Goal: Feedback & Contribution: Leave review/rating

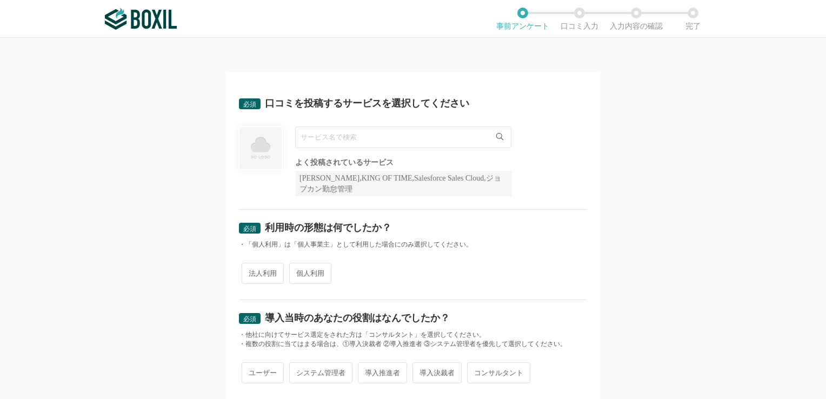
click at [543, 186] on div "よく投稿されているサービス Sansan,KING OF TIME,Salesforce Sales Cloud,ジョブカン勤怠管理" at bounding box center [413, 161] width 348 height 70
click at [496, 136] on icon at bounding box center [499, 136] width 7 height 7
click at [400, 142] on input "text" at bounding box center [403, 137] width 216 height 22
click at [398, 140] on input "text" at bounding box center [403, 137] width 216 height 22
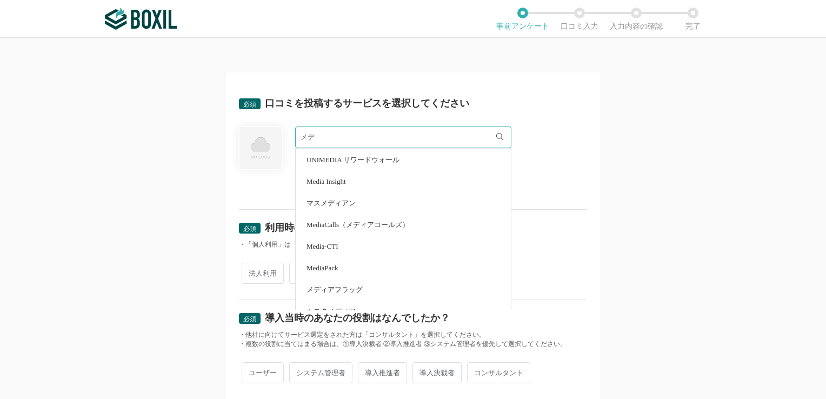
type input "メ"
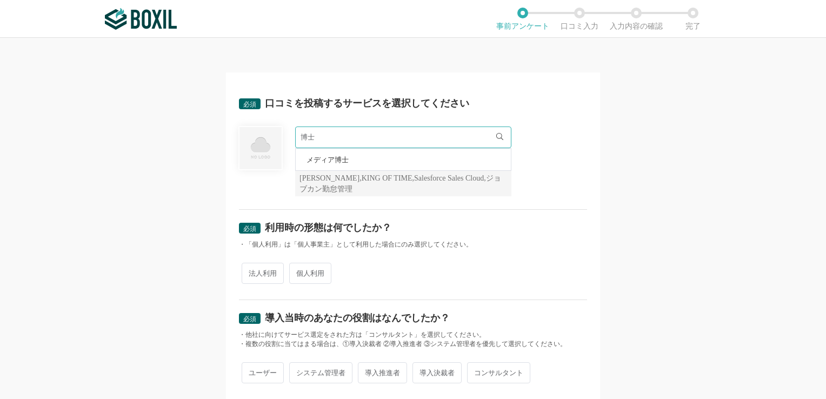
click at [329, 163] on li "メディア博士" at bounding box center [403, 160] width 215 height 22
type input "メディア博士"
click at [263, 273] on span "法人利用" at bounding box center [263, 273] width 42 height 21
click at [251, 271] on input "法人利用" at bounding box center [247, 267] width 7 height 7
radio input "true"
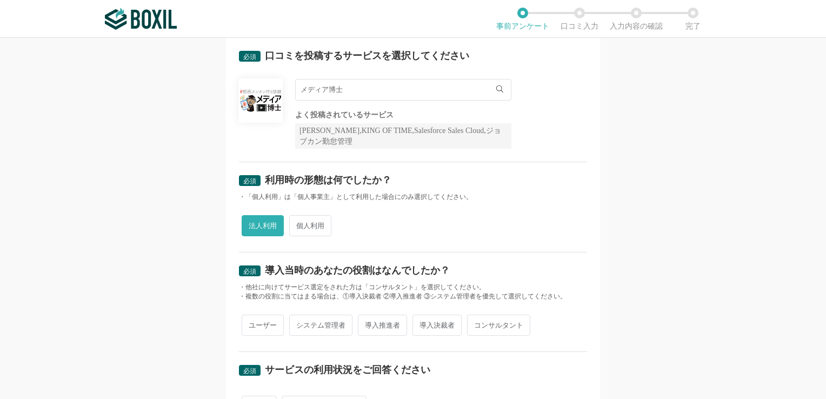
scroll to position [162, 0]
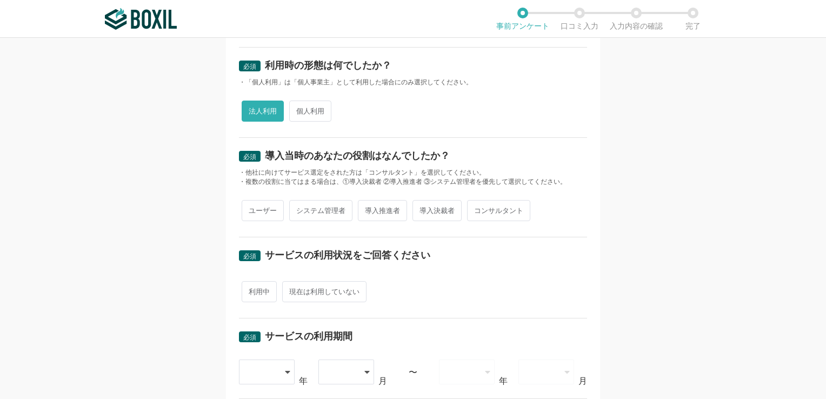
click at [379, 209] on span "導入推進者" at bounding box center [382, 210] width 49 height 21
click at [367, 209] on input "導入推進者" at bounding box center [363, 205] width 7 height 7
radio input "true"
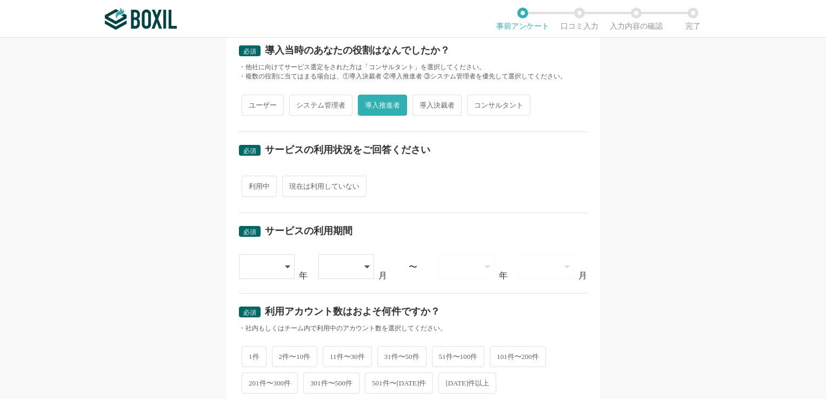
scroll to position [270, 0]
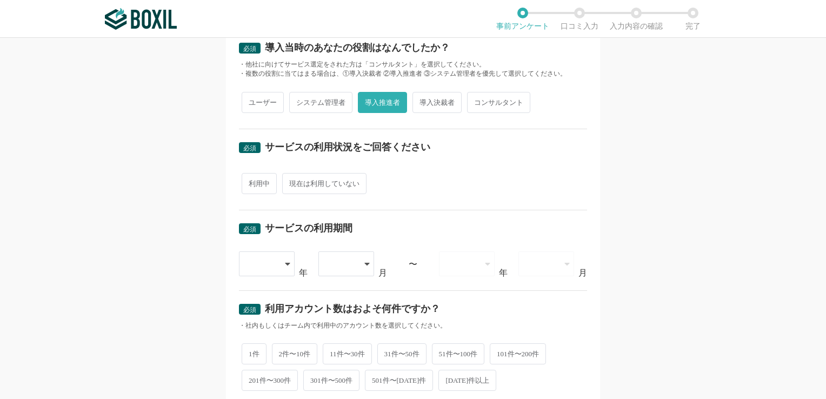
click at [256, 179] on span "利用中" at bounding box center [259, 183] width 35 height 21
click at [251, 179] on input "利用中" at bounding box center [247, 178] width 7 height 7
radio input "true"
click at [286, 263] on icon at bounding box center [288, 264] width 5 height 3
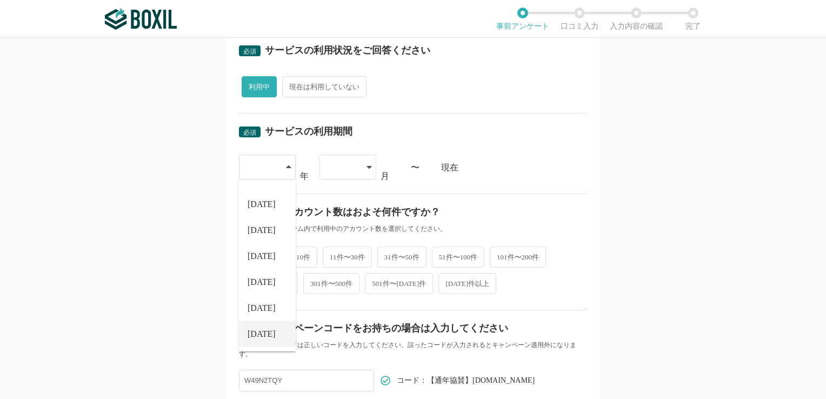
scroll to position [378, 0]
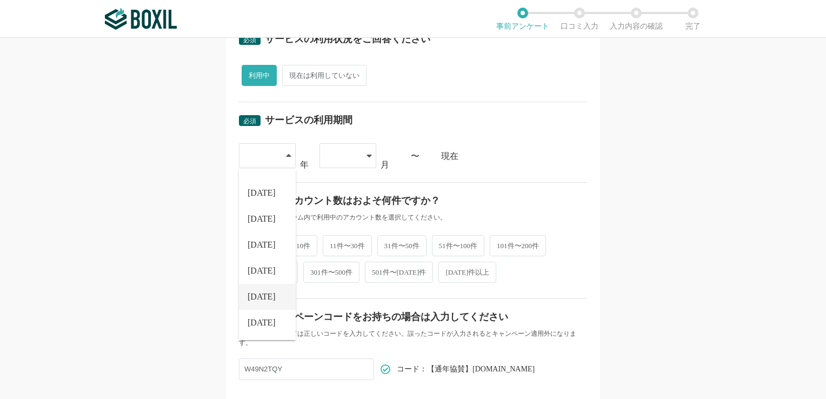
click at [259, 296] on span "[DATE]" at bounding box center [262, 296] width 28 height 9
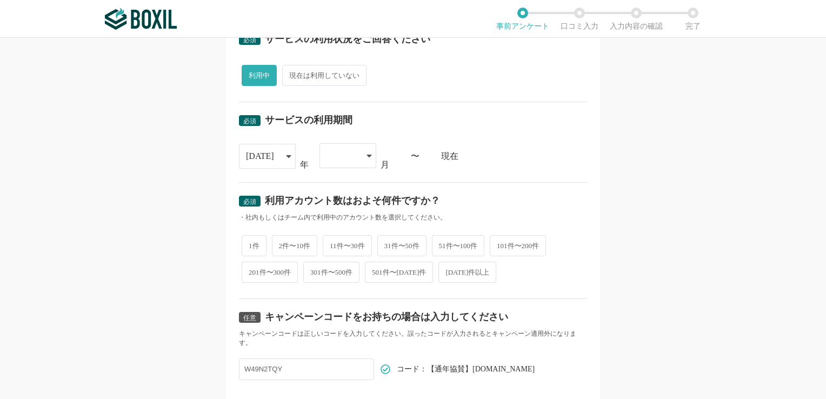
click at [366, 152] on icon at bounding box center [368, 155] width 5 height 9
click at [340, 263] on li "04" at bounding box center [347, 264] width 57 height 26
click at [290, 242] on span "2件〜10件" at bounding box center [295, 244] width 46 height 21
click at [282, 242] on input "2件〜10件" at bounding box center [278, 239] width 7 height 7
radio input "true"
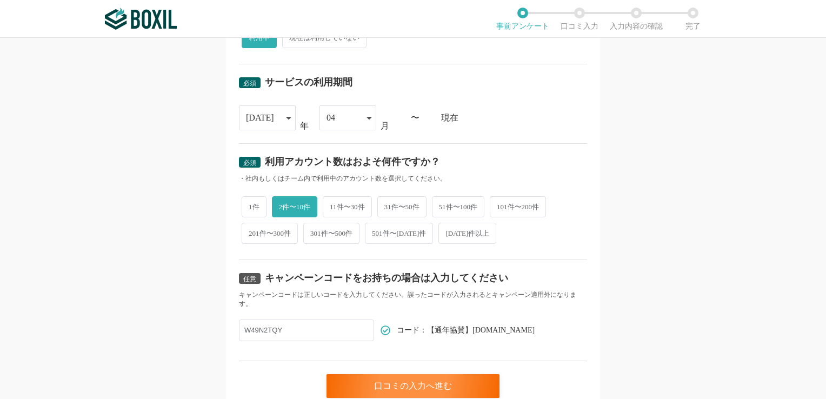
scroll to position [460, 0]
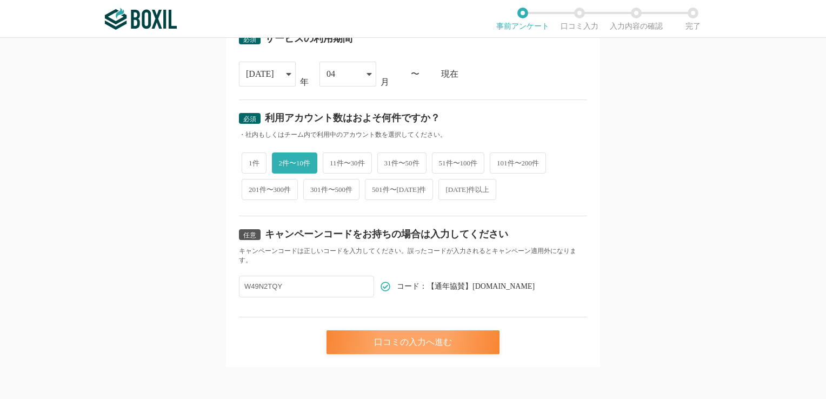
click at [409, 337] on div "口コミの入力へ進む" at bounding box center [412, 342] width 173 height 24
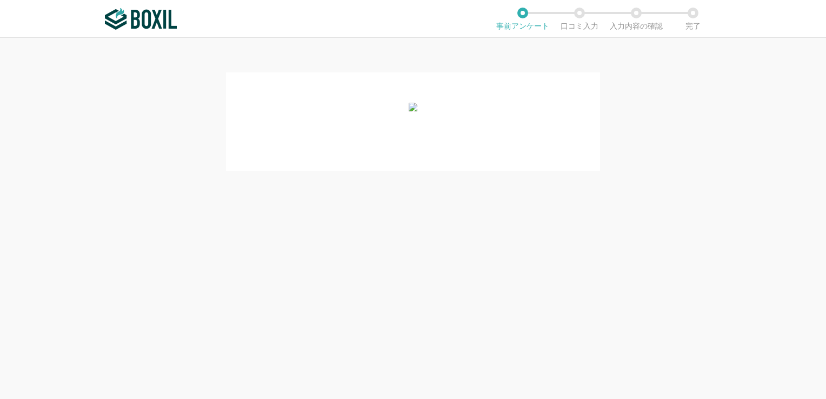
scroll to position [0, 0]
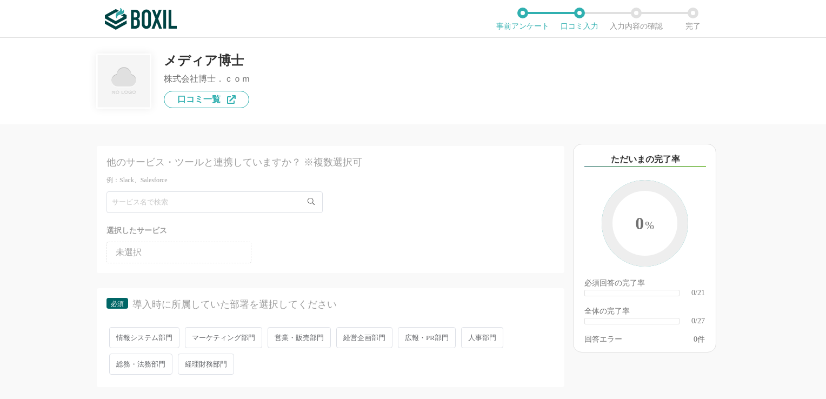
click at [302, 234] on div "選択したサービス" at bounding box center [330, 231] width 448 height 14
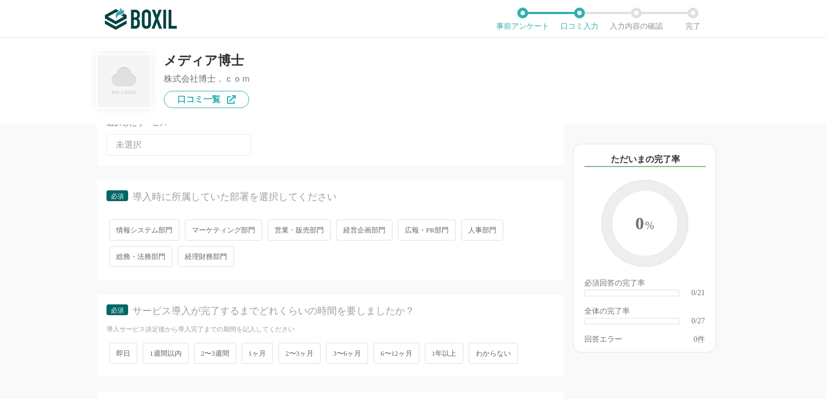
scroll to position [108, 0]
click at [227, 226] on span "マーケティング部門" at bounding box center [223, 229] width 77 height 21
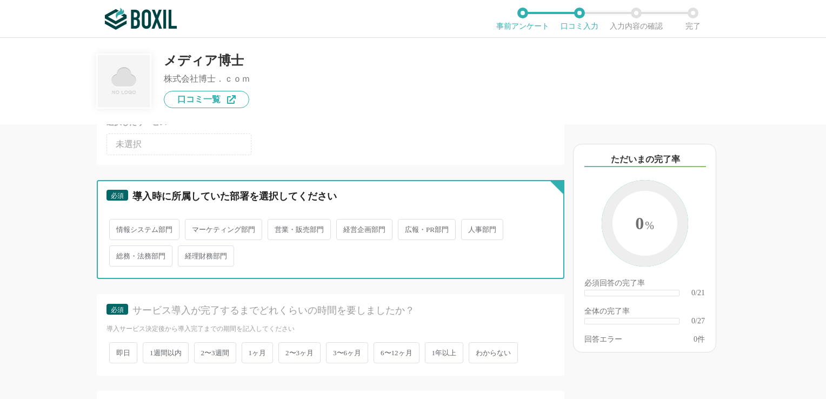
click at [195, 226] on input "マーケティング部門" at bounding box center [191, 223] width 7 height 7
radio input "true"
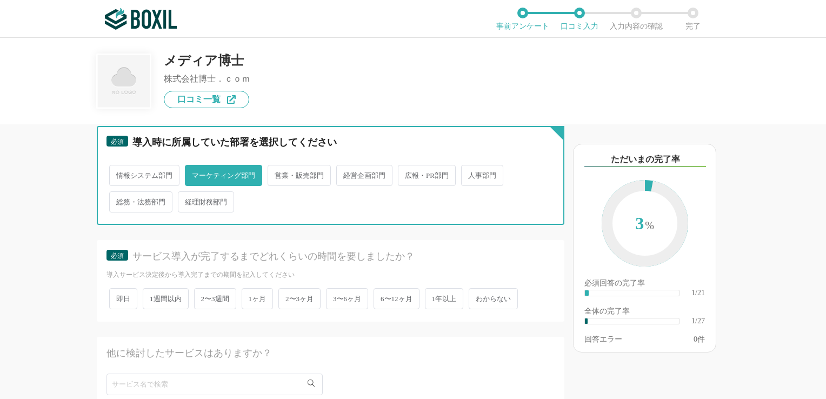
scroll to position [216, 0]
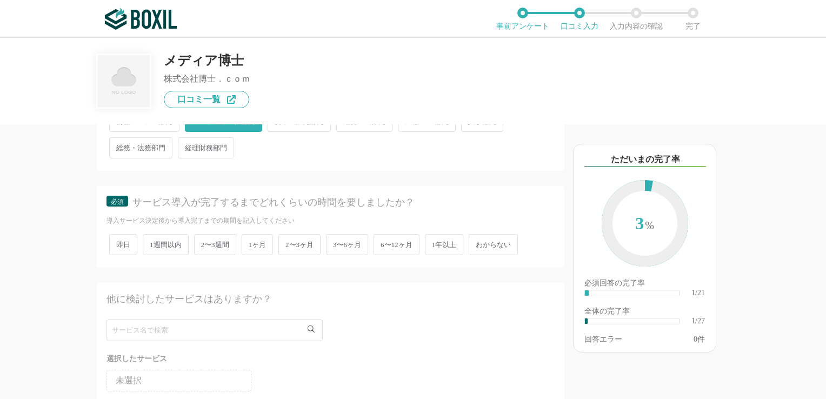
click at [300, 239] on span "2〜3ヶ月" at bounding box center [299, 244] width 42 height 21
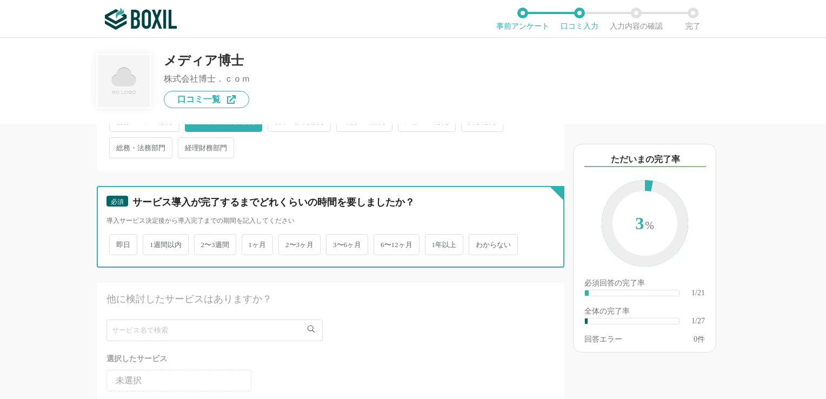
click at [288, 239] on input "2〜3ヶ月" at bounding box center [284, 239] width 7 height 7
radio input "true"
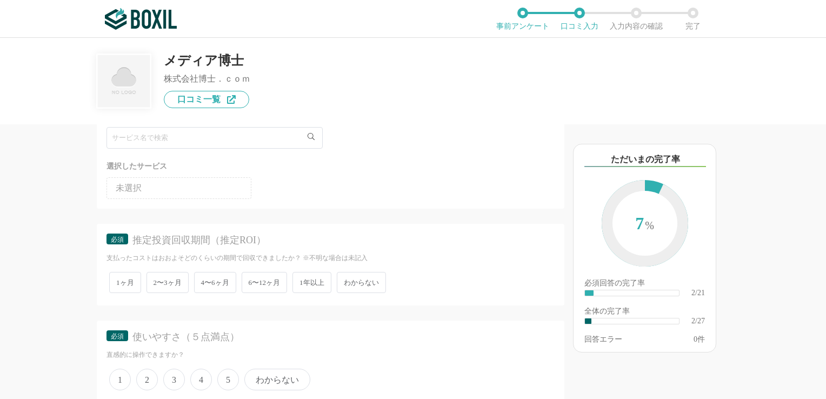
scroll to position [432, 0]
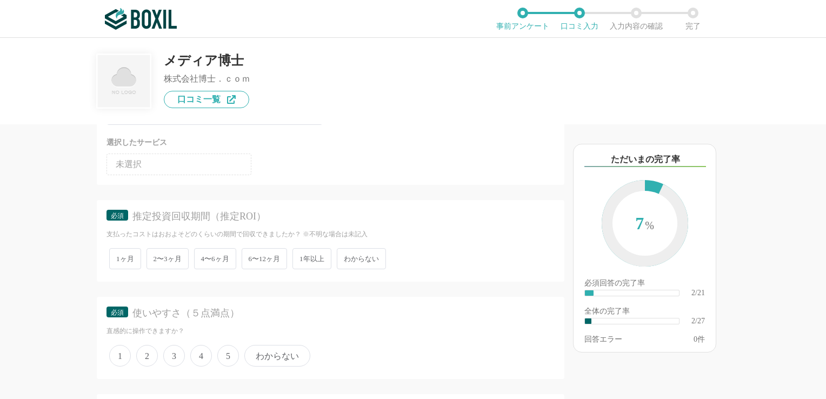
click at [359, 255] on span "わからない" at bounding box center [361, 258] width 49 height 21
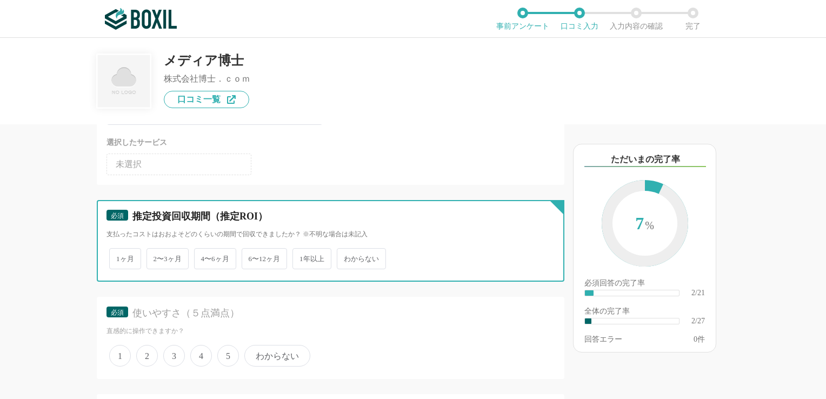
click at [346, 255] on input "わからない" at bounding box center [342, 253] width 7 height 7
radio input "true"
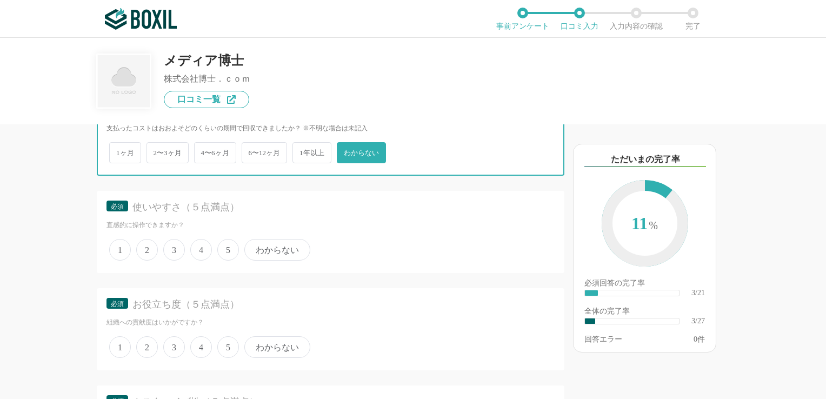
scroll to position [540, 0]
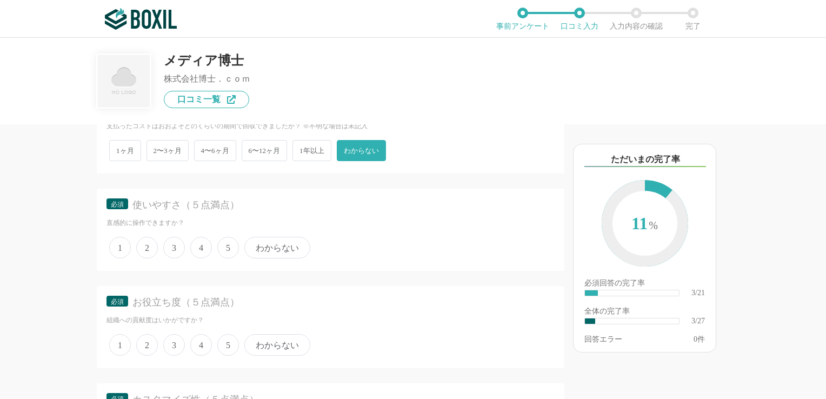
click at [199, 245] on span "4" at bounding box center [201, 248] width 22 height 22
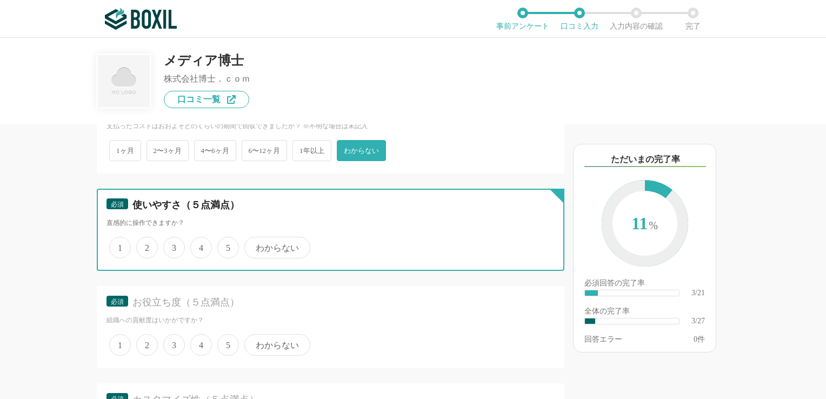
click at [199, 245] on input "4" at bounding box center [196, 241] width 7 height 7
radio input "true"
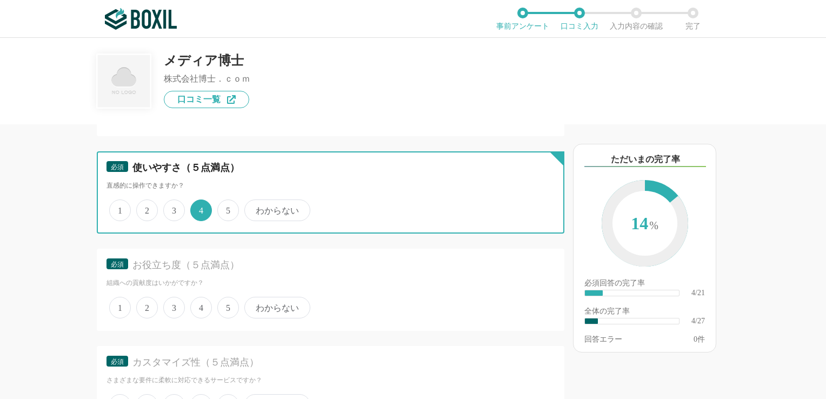
scroll to position [648, 0]
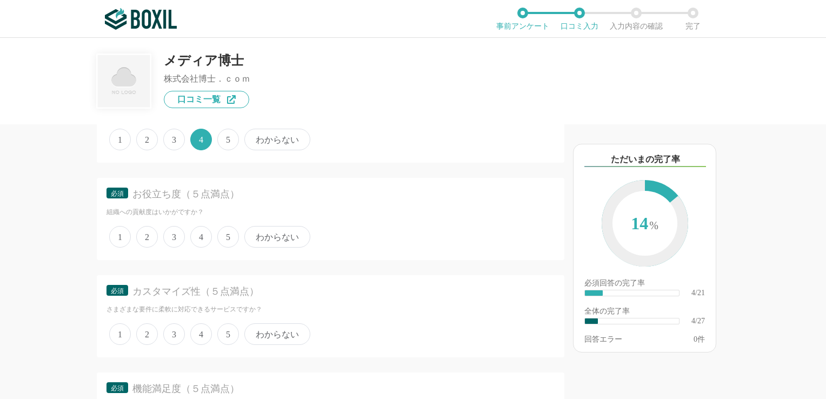
click at [226, 232] on span "5" at bounding box center [228, 237] width 22 height 22
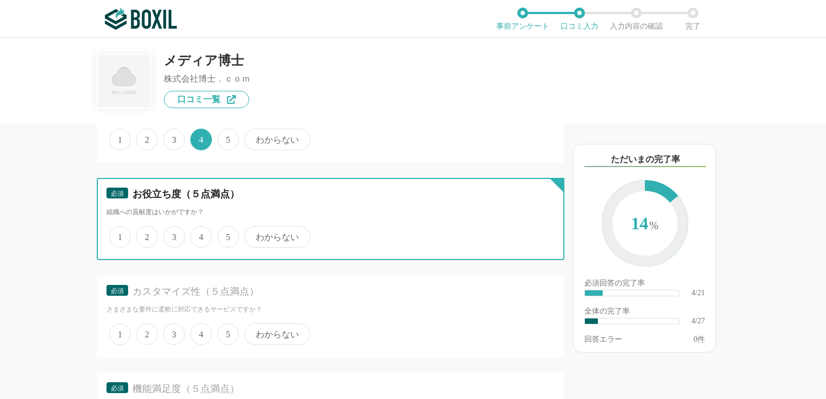
click at [226, 232] on input "5" at bounding box center [223, 231] width 7 height 7
radio input "true"
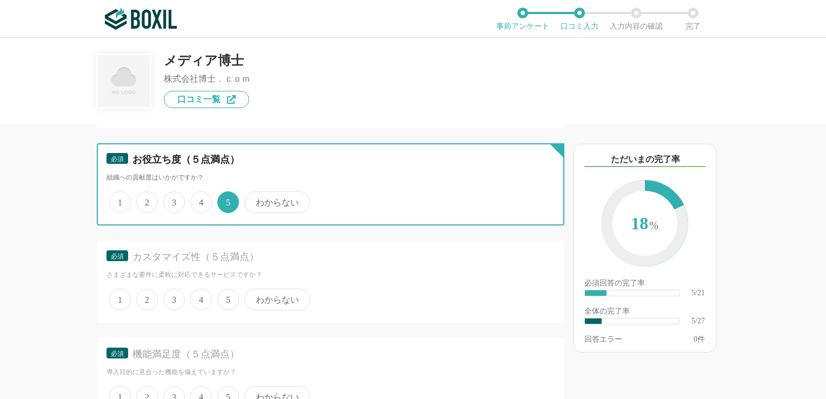
scroll to position [703, 0]
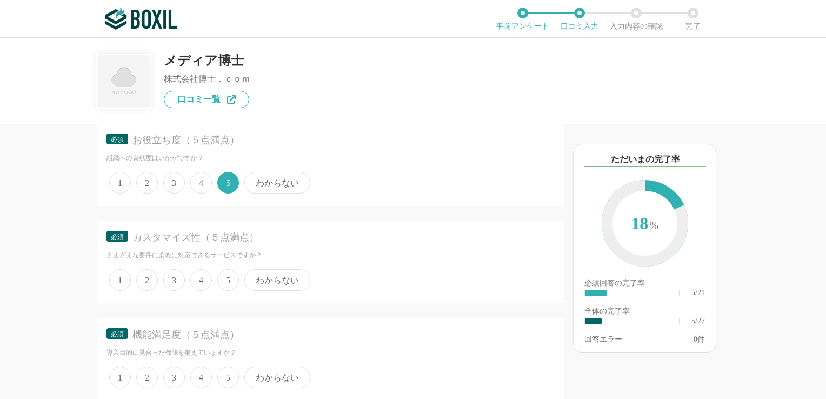
click at [225, 276] on span "5" at bounding box center [228, 280] width 22 height 22
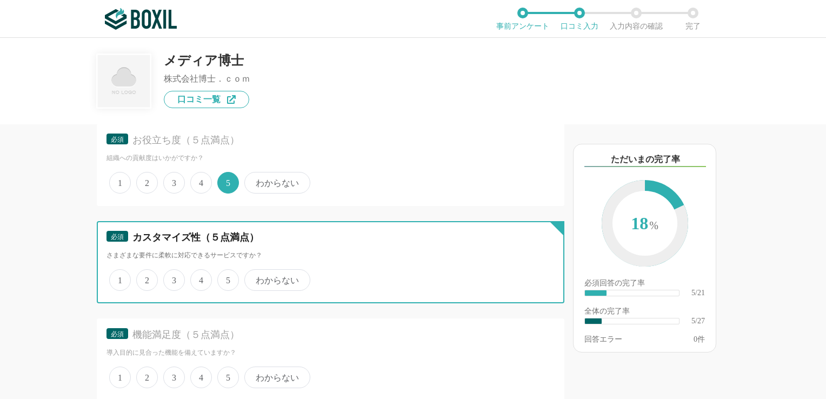
click at [225, 276] on input "5" at bounding box center [223, 274] width 7 height 7
radio input "true"
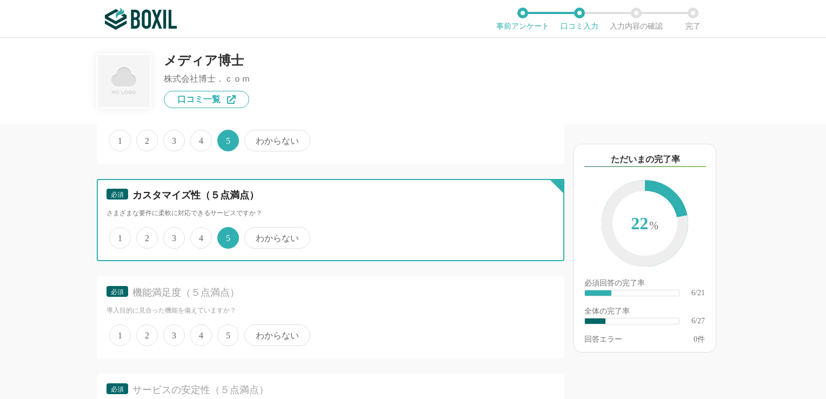
scroll to position [811, 0]
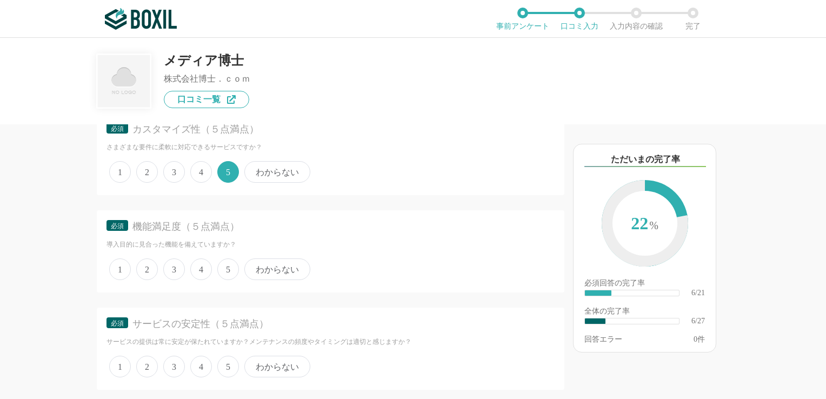
click at [203, 266] on span "4" at bounding box center [201, 269] width 22 height 22
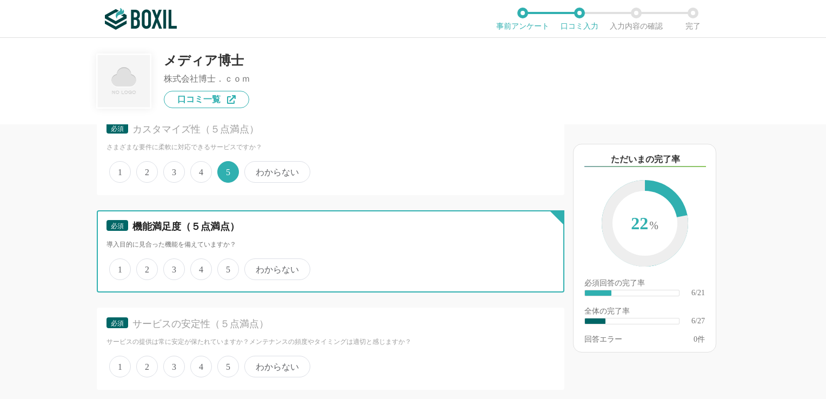
click at [200, 266] on input "4" at bounding box center [196, 263] width 7 height 7
radio input "true"
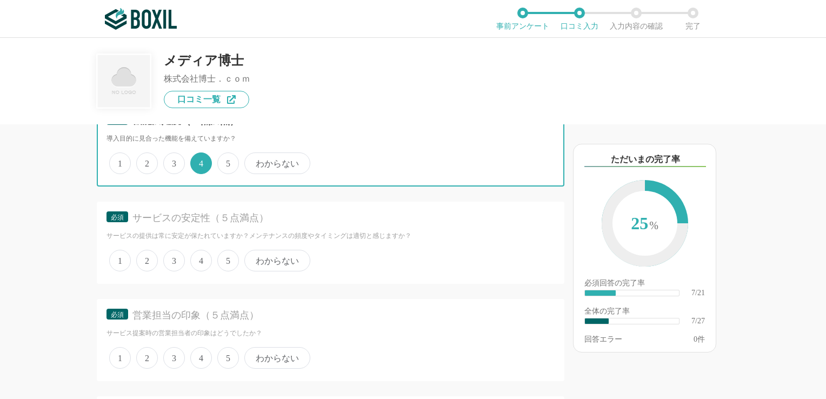
scroll to position [919, 0]
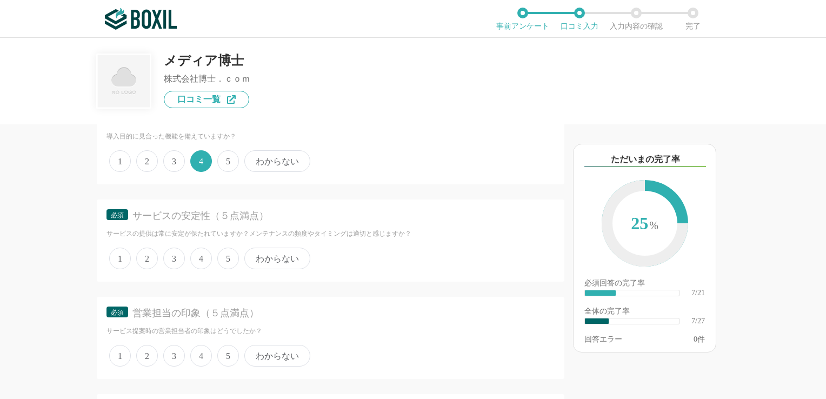
click at [203, 253] on span "4" at bounding box center [201, 259] width 22 height 22
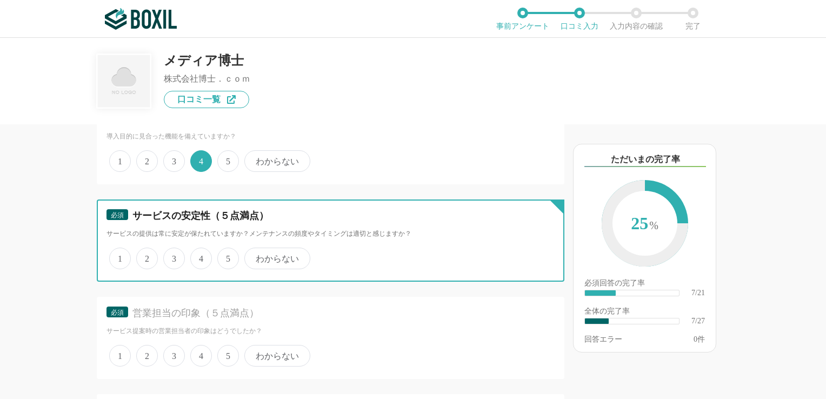
click at [200, 253] on input "4" at bounding box center [196, 252] width 7 height 7
radio input "true"
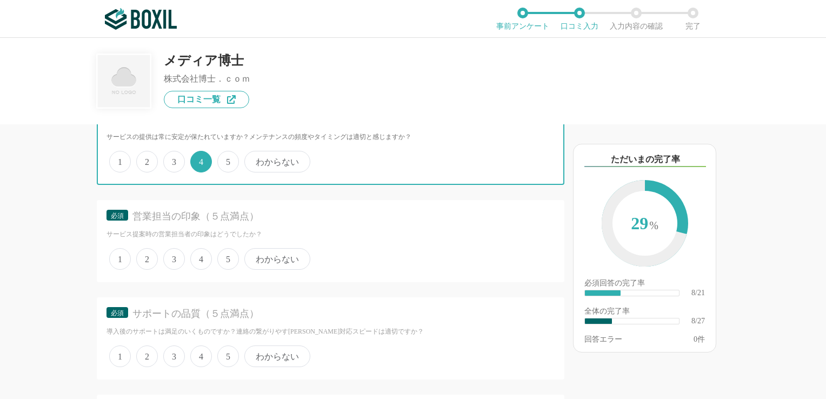
scroll to position [1027, 0]
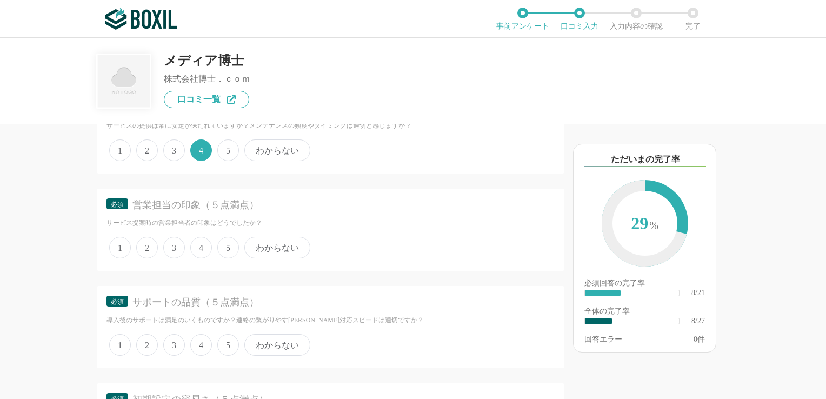
click at [229, 244] on span "5" at bounding box center [228, 248] width 22 height 22
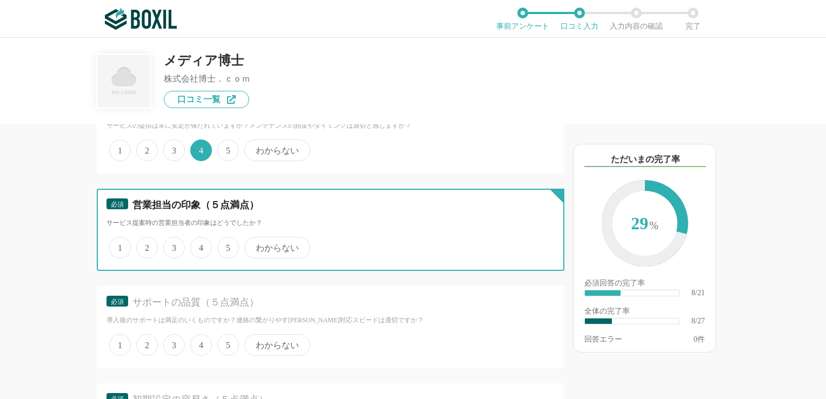
click at [227, 244] on input "5" at bounding box center [223, 241] width 7 height 7
radio input "true"
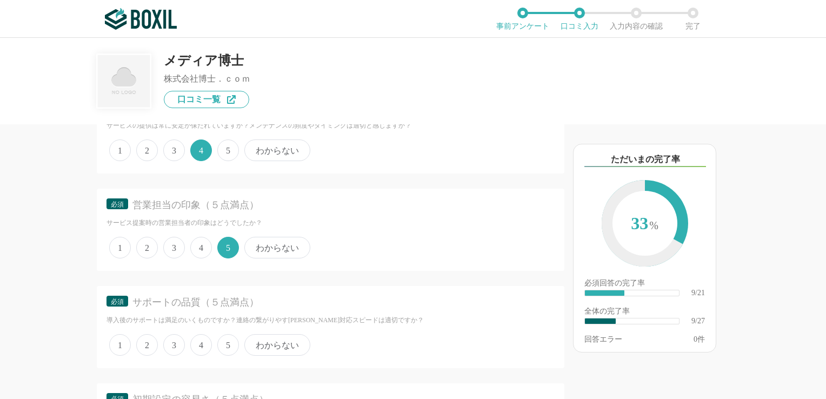
click at [229, 337] on span "5" at bounding box center [228, 345] width 22 height 22
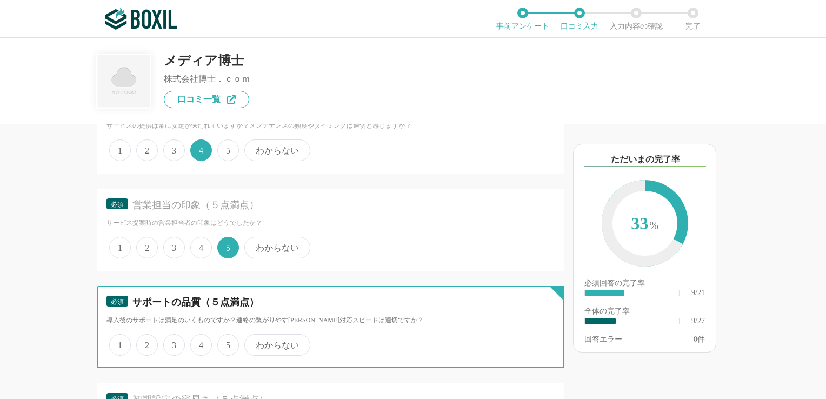
click at [227, 337] on input "5" at bounding box center [223, 339] width 7 height 7
radio input "true"
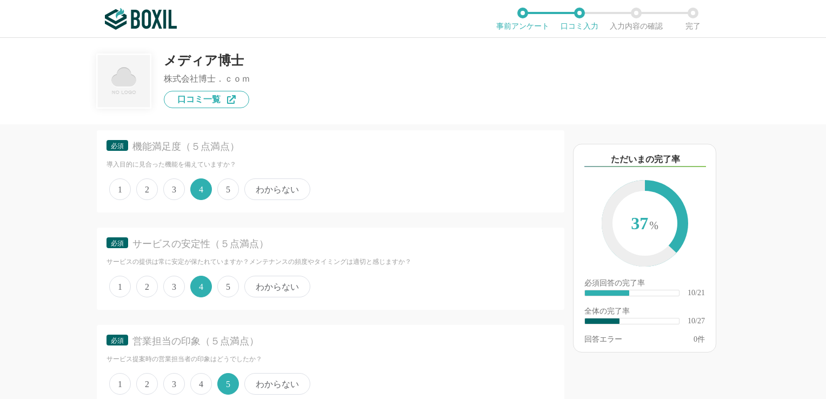
scroll to position [865, 0]
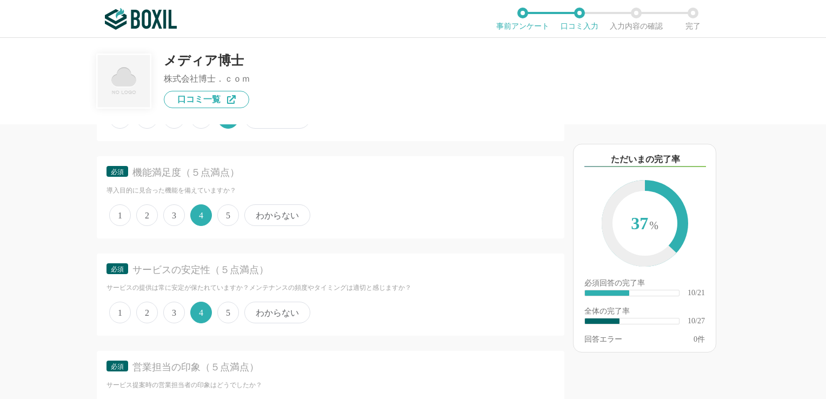
click at [231, 219] on span "5" at bounding box center [228, 215] width 22 height 22
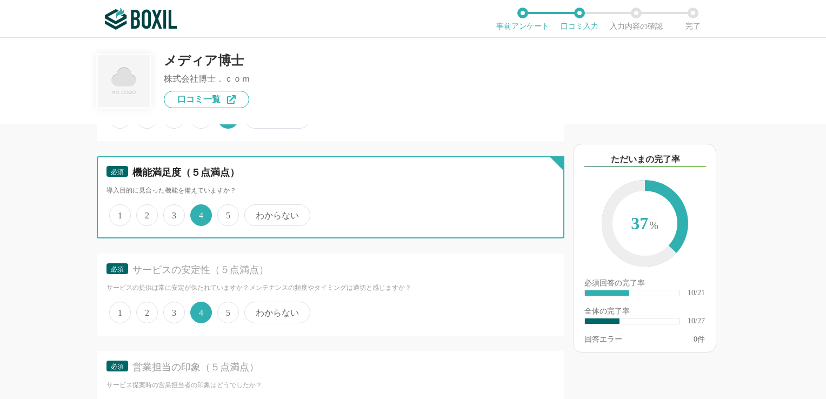
click at [227, 213] on input "5" at bounding box center [223, 209] width 7 height 7
radio input "true"
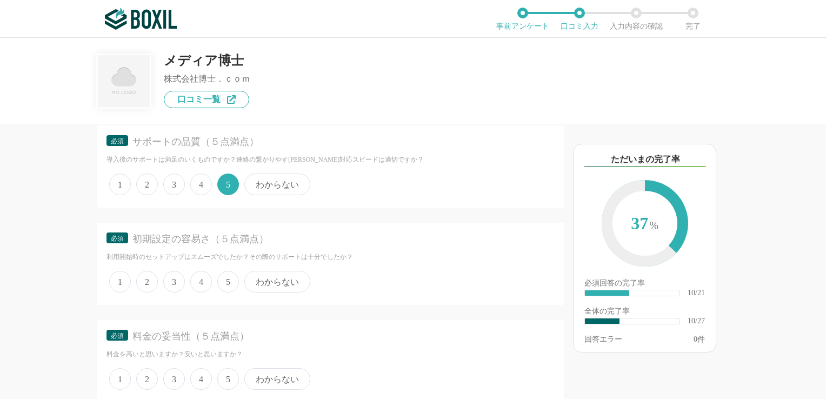
scroll to position [1189, 0]
click at [198, 275] on span "4" at bounding box center [201, 280] width 22 height 22
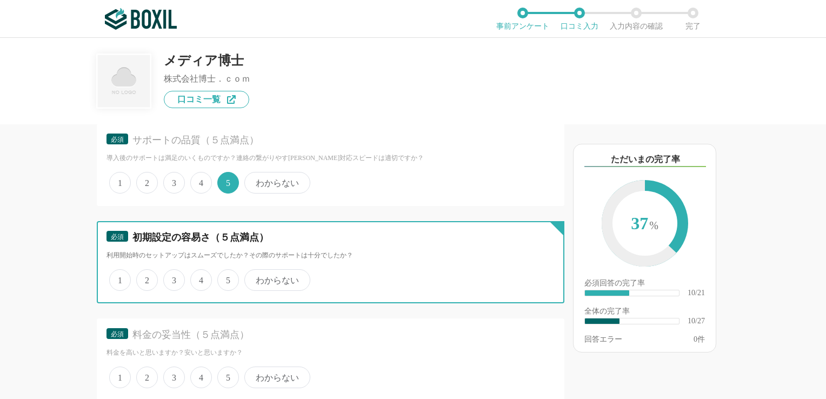
click at [198, 275] on input "4" at bounding box center [196, 274] width 7 height 7
radio input "true"
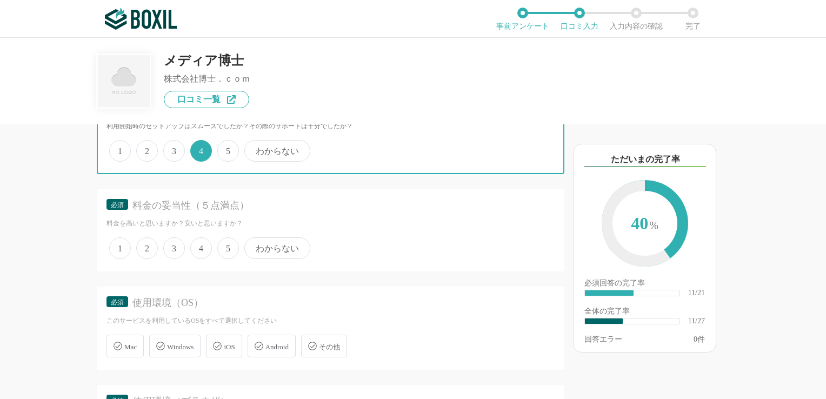
scroll to position [1351, 0]
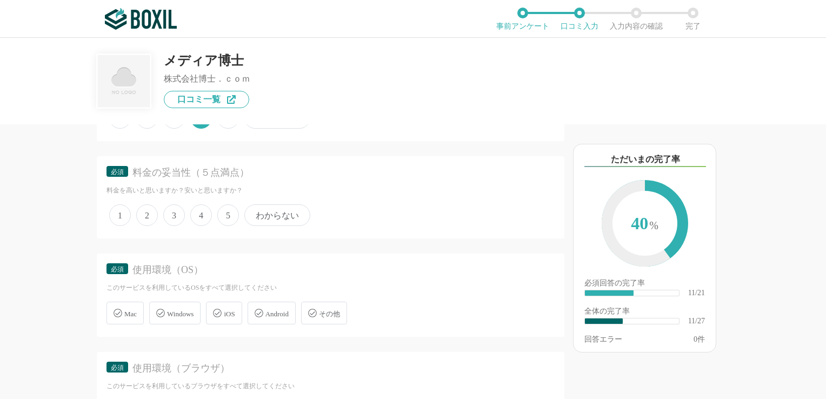
click at [199, 206] on span "4" at bounding box center [201, 215] width 22 height 22
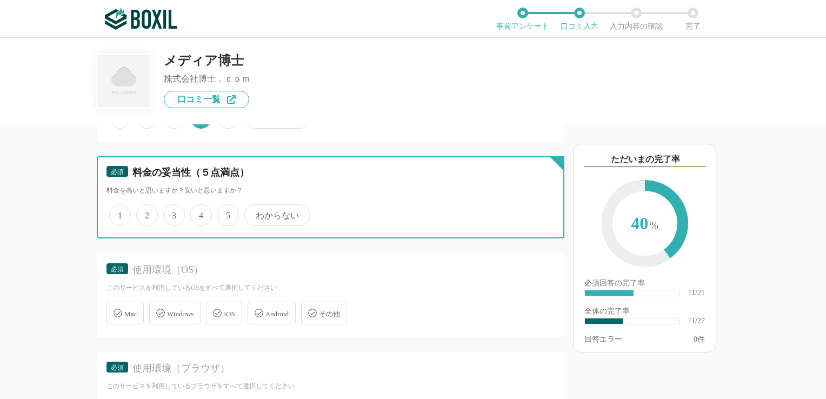
click at [199, 206] on input "4" at bounding box center [196, 209] width 7 height 7
radio input "true"
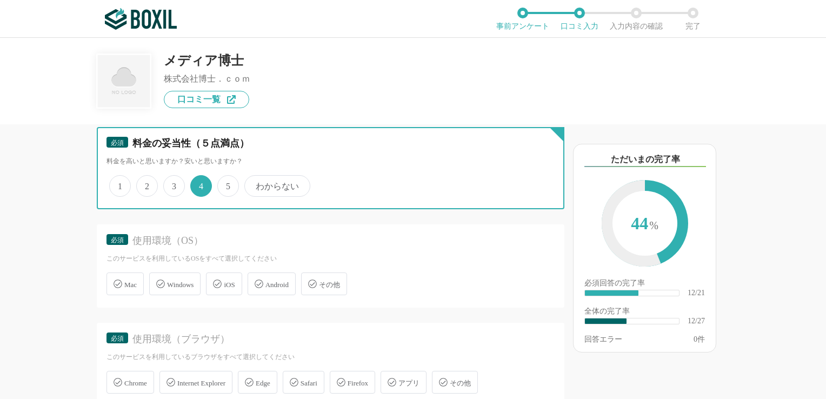
scroll to position [1405, 0]
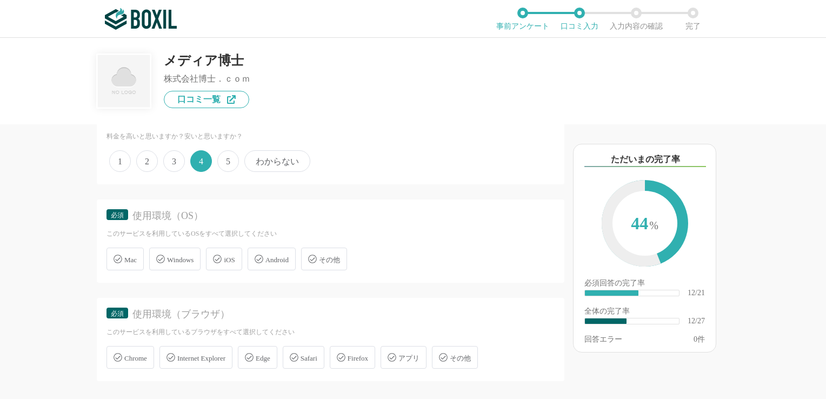
click at [175, 256] on span "Windows" at bounding box center [180, 260] width 26 height 8
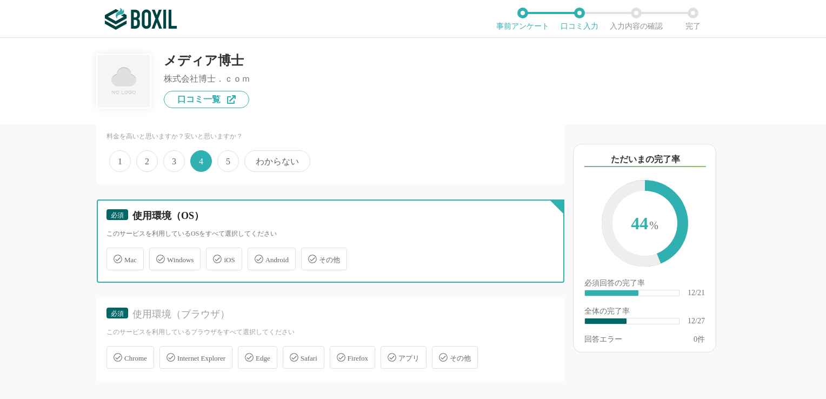
click at [158, 251] on input "Windows" at bounding box center [154, 252] width 7 height 7
checkbox input "true"
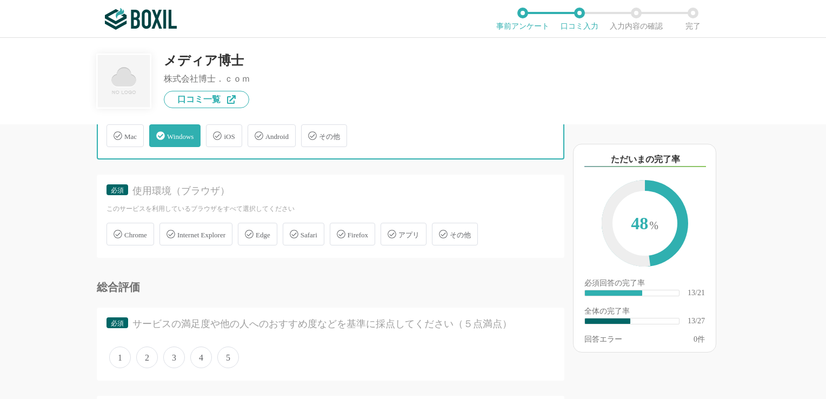
scroll to position [1567, 0]
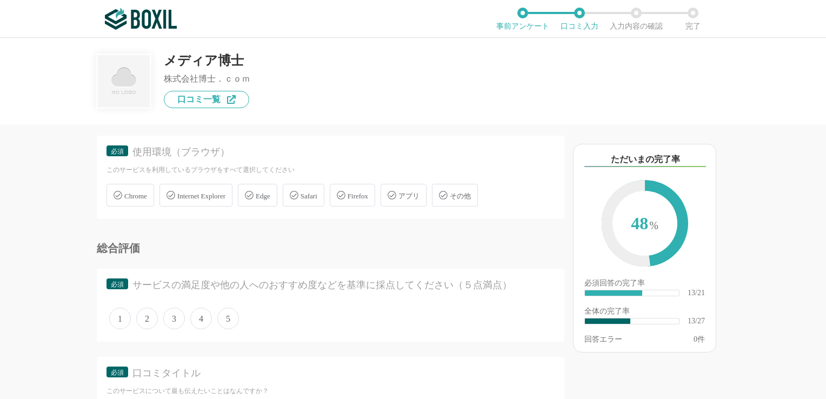
click at [220, 192] on span "Internet Explorer" at bounding box center [201, 196] width 48 height 8
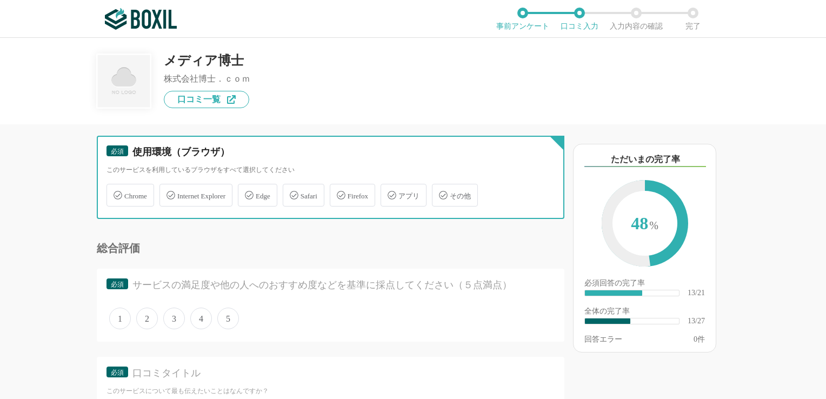
click at [169, 185] on input "Internet Explorer" at bounding box center [165, 188] width 7 height 7
checkbox input "true"
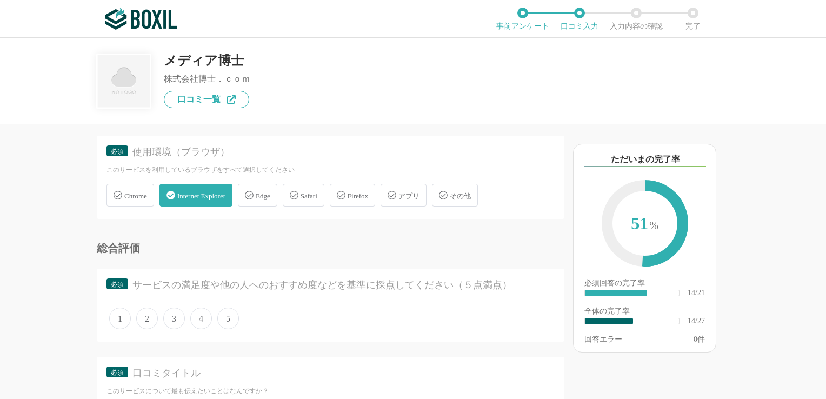
click at [139, 192] on span "Chrome" at bounding box center [135, 196] width 23 height 8
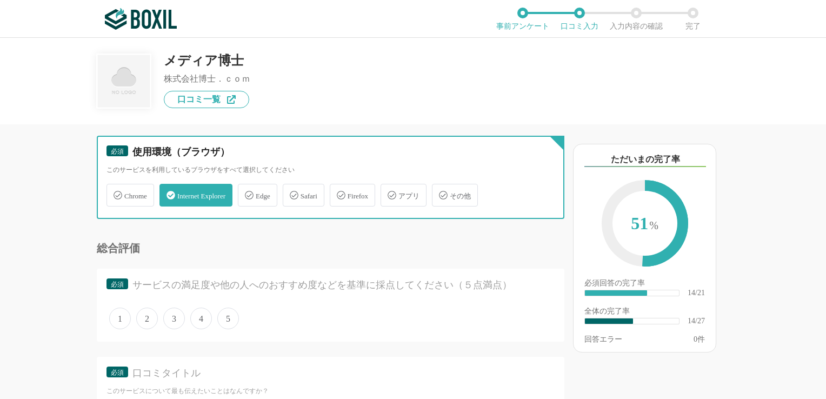
click at [116, 191] on input "Chrome" at bounding box center [112, 188] width 7 height 7
checkbox input "true"
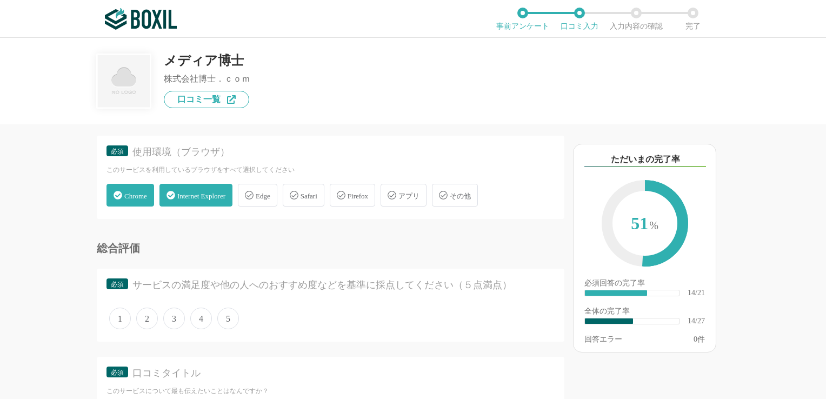
click at [270, 192] on span "Edge" at bounding box center [263, 196] width 15 height 8
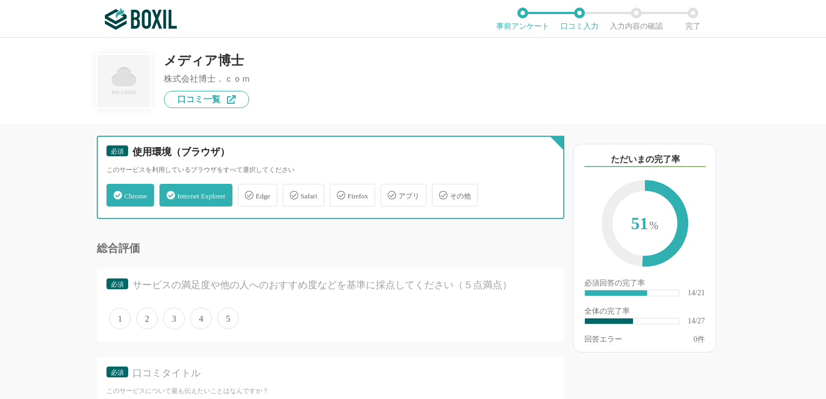
click at [247, 189] on input "Edge" at bounding box center [243, 188] width 7 height 7
checkbox input "true"
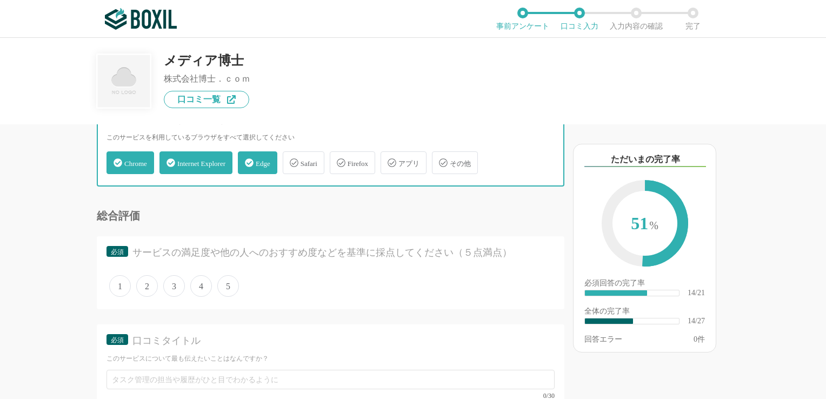
scroll to position [1621, 0]
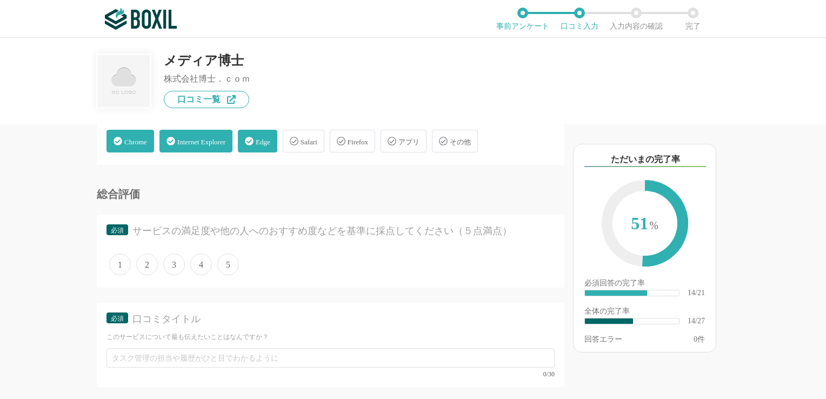
click at [197, 253] on span "4" at bounding box center [201, 264] width 22 height 22
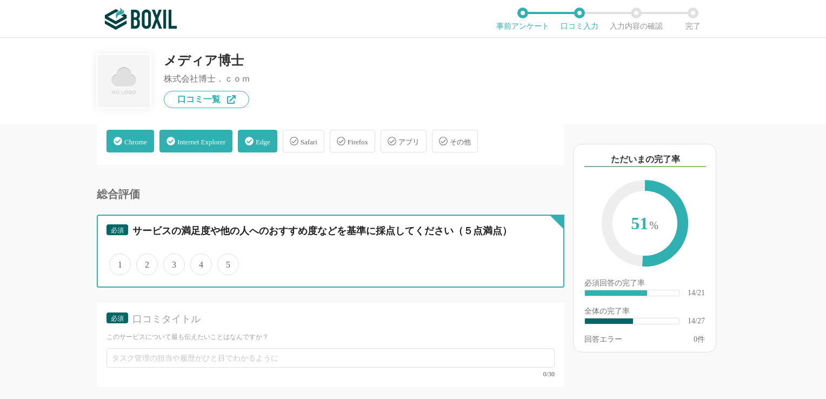
click at [197, 255] on input "4" at bounding box center [196, 258] width 7 height 7
radio input "true"
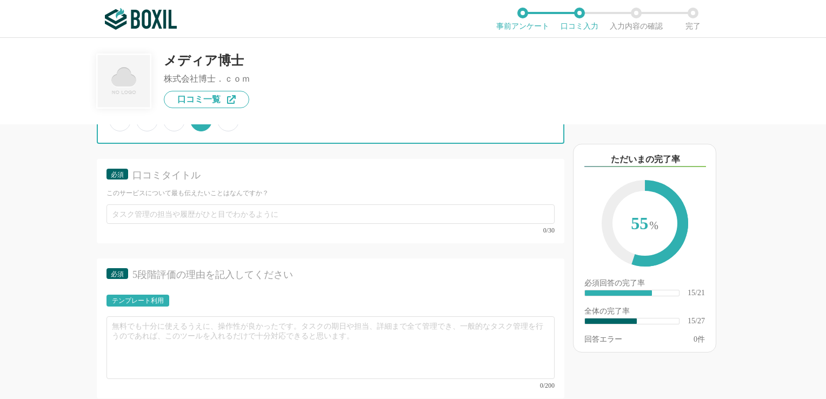
scroll to position [1775, 0]
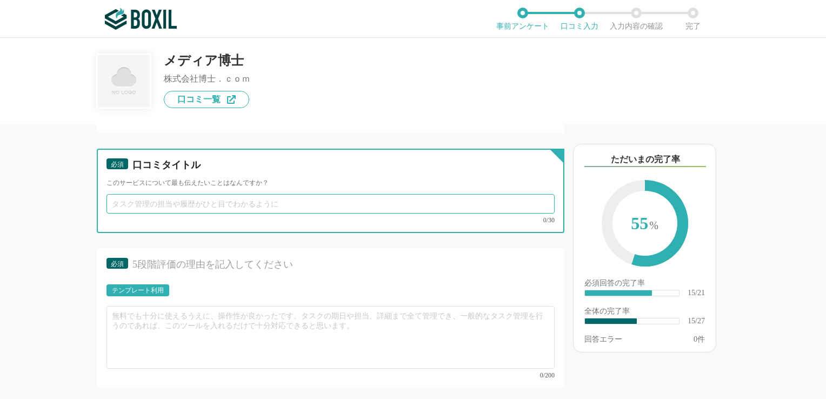
click at [322, 197] on input "text" at bounding box center [330, 203] width 448 height 19
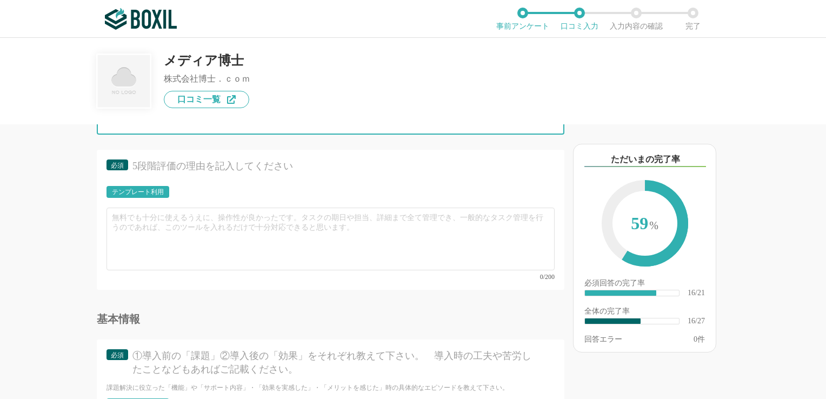
scroll to position [1883, 0]
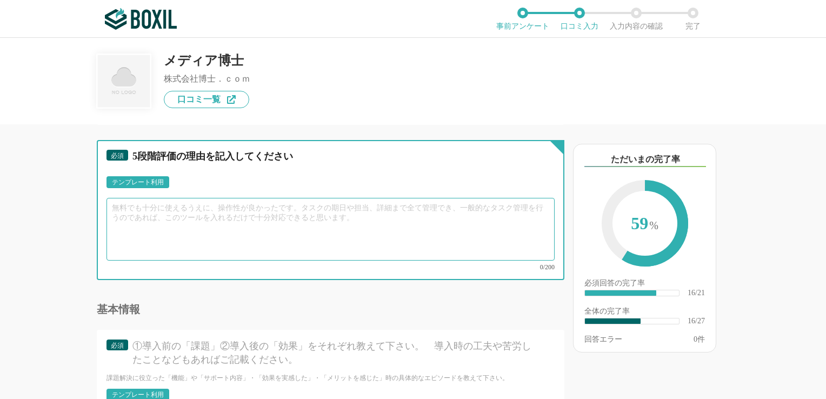
click at [149, 200] on textarea at bounding box center [330, 229] width 448 height 63
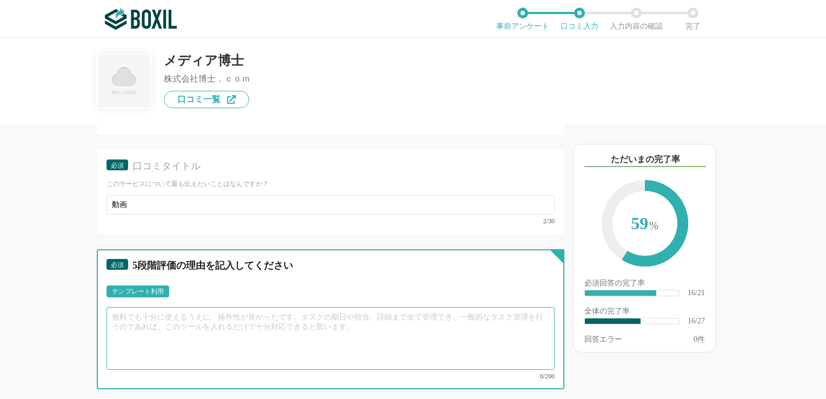
scroll to position [1775, 0]
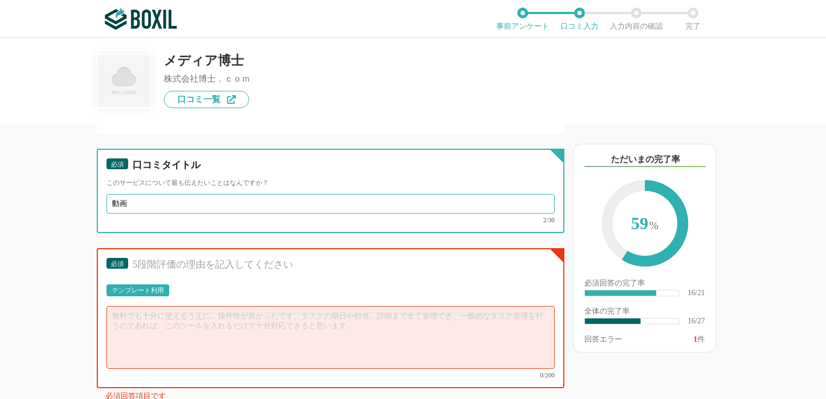
click at [138, 196] on input "動画" at bounding box center [330, 203] width 448 height 19
click at [115, 196] on input "動画" at bounding box center [330, 203] width 448 height 19
click at [132, 194] on input "動画" at bounding box center [330, 203] width 448 height 19
click at [195, 200] on input "動画サイトの公開" at bounding box center [330, 203] width 448 height 19
click at [175, 194] on input "動画サイトの公開" at bounding box center [330, 203] width 448 height 19
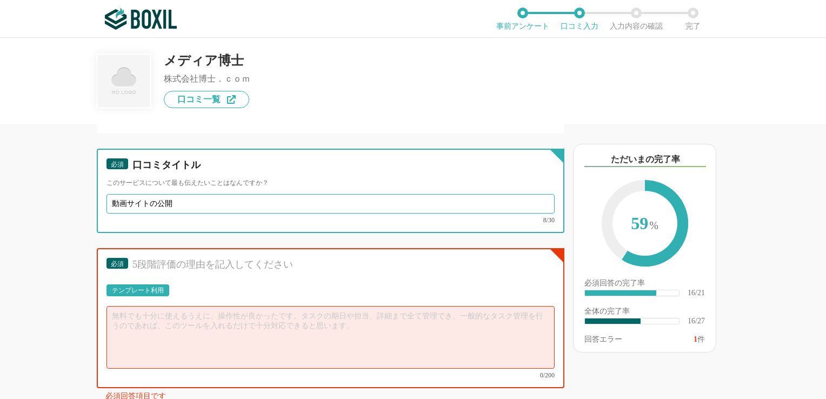
click at [154, 194] on input "動画サイトの公開" at bounding box center [330, 203] width 448 height 19
type input "動画サイトの総合管理に"
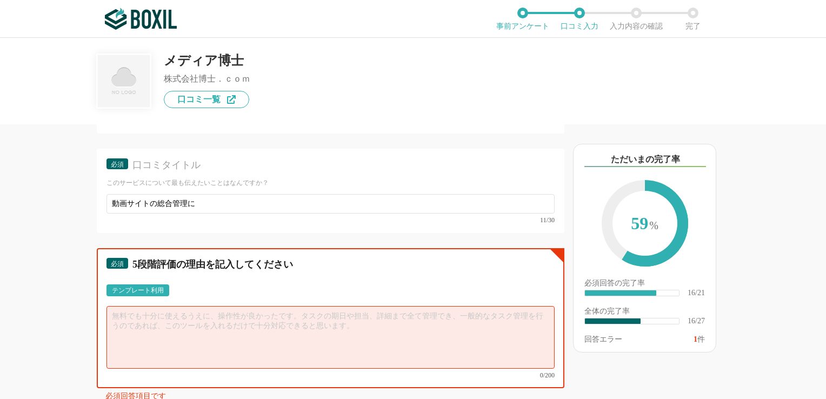
click at [172, 321] on textarea at bounding box center [330, 337] width 448 height 63
click at [155, 306] on textarea at bounding box center [330, 337] width 448 height 63
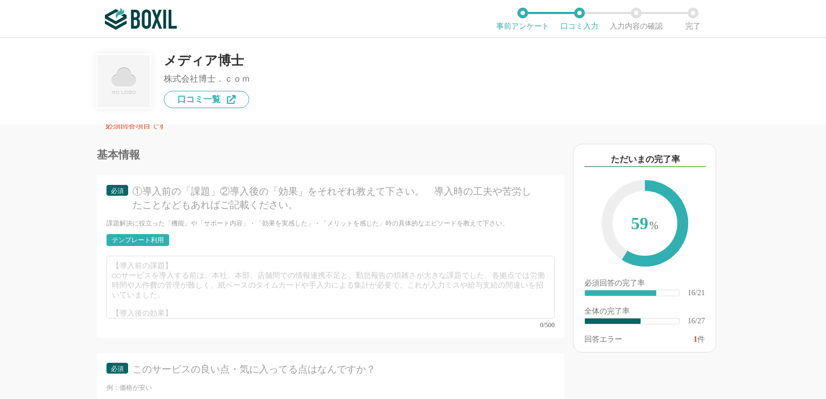
scroll to position [22, 0]
click at [62, 277] on div "他のサービス・ツールと連携していますか？ ※複数選択可 例：Slack、Salesforce 選択したサービス 未選択 必須 導入時に所属していた部署を選択し…" at bounding box center [294, 261] width 540 height 275
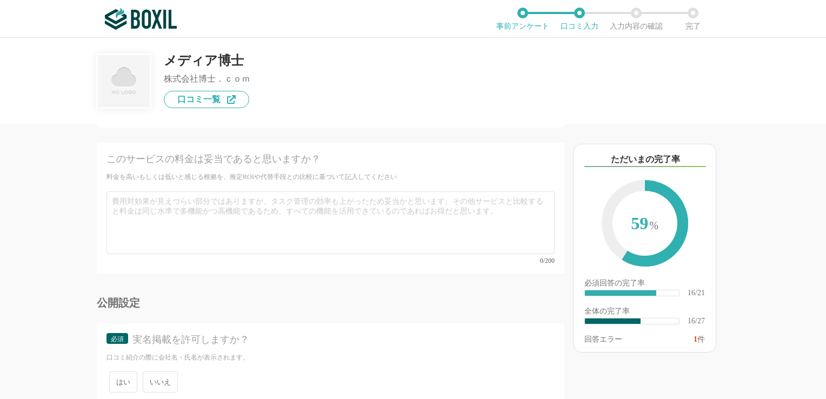
scroll to position [2910, 0]
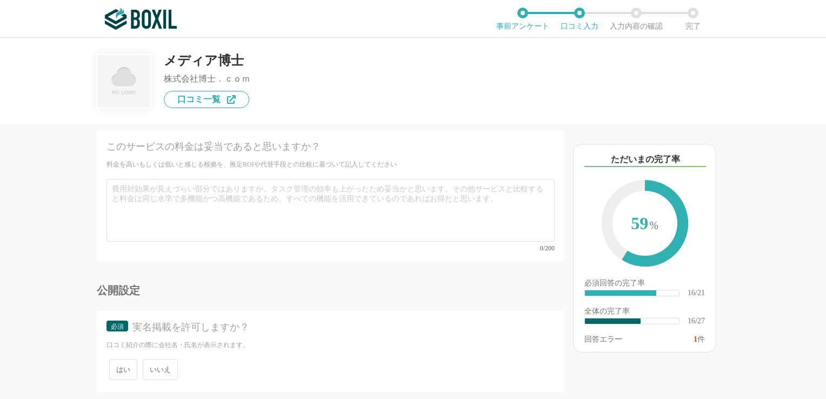
click at [163, 359] on span "いいえ" at bounding box center [160, 369] width 35 height 21
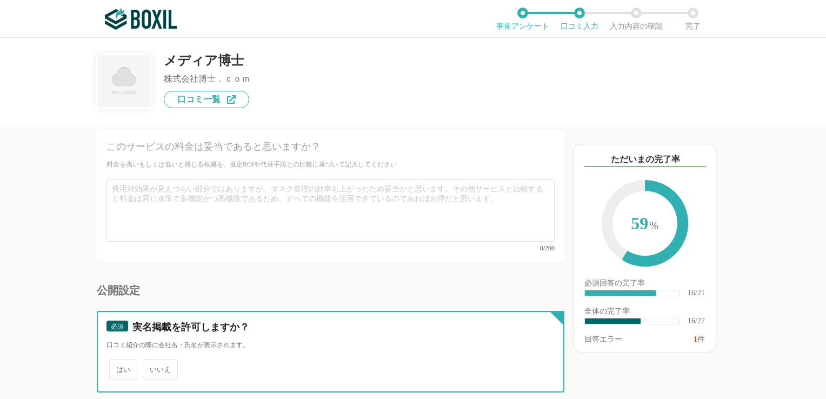
click at [152, 360] on input "いいえ" at bounding box center [148, 363] width 7 height 7
radio input "true"
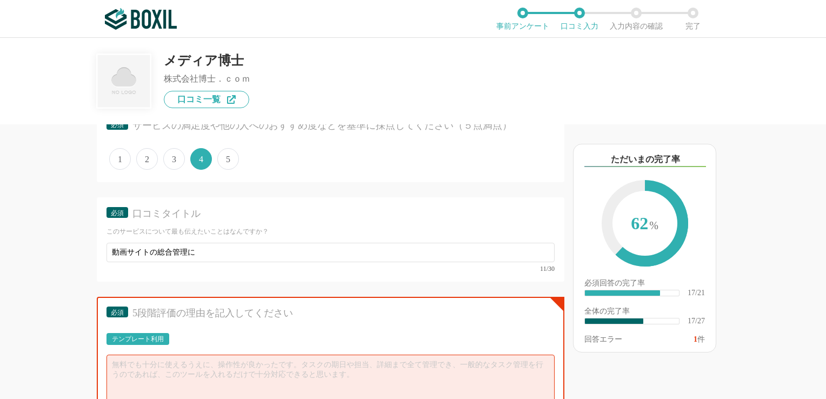
scroll to position [1721, 0]
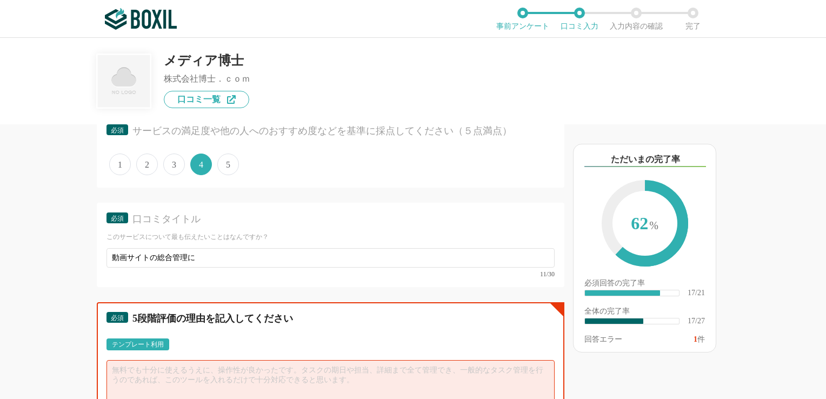
click at [126, 363] on textarea at bounding box center [330, 391] width 448 height 63
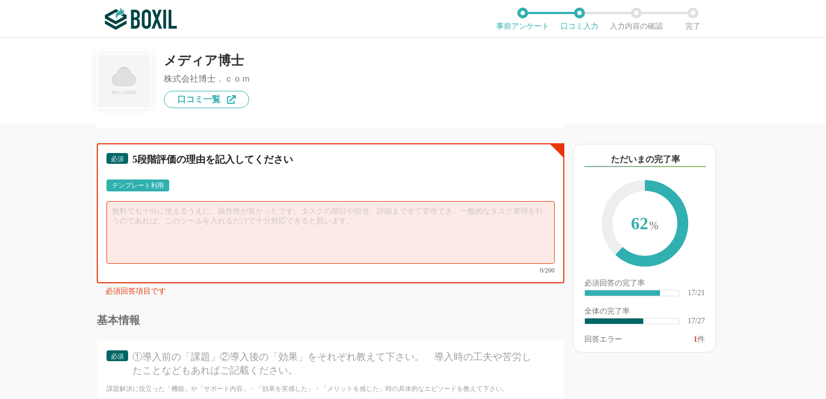
scroll to position [1883, 0]
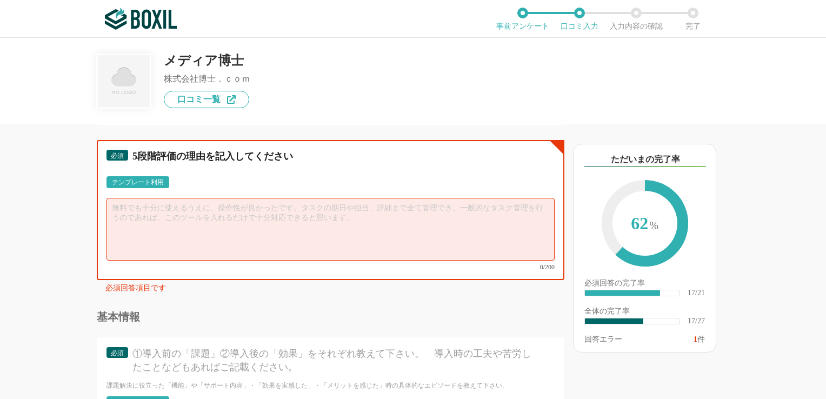
click at [129, 198] on textarea at bounding box center [330, 229] width 448 height 63
type textarea "つ"
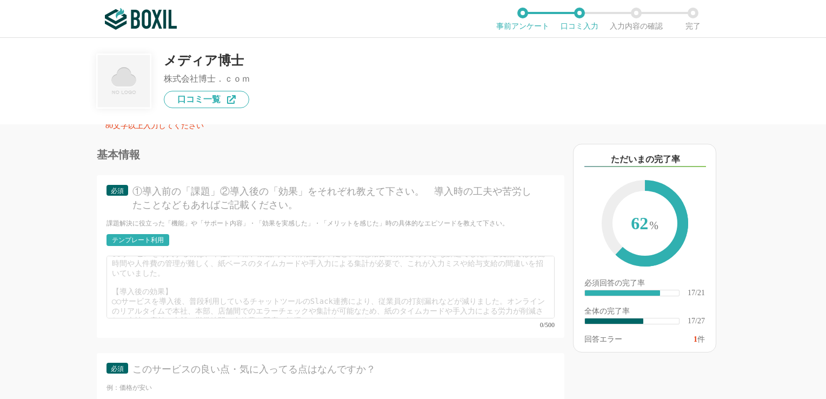
type textarea "つくりたい"
